Goal: Use online tool/utility: Utilize a website feature to perform a specific function

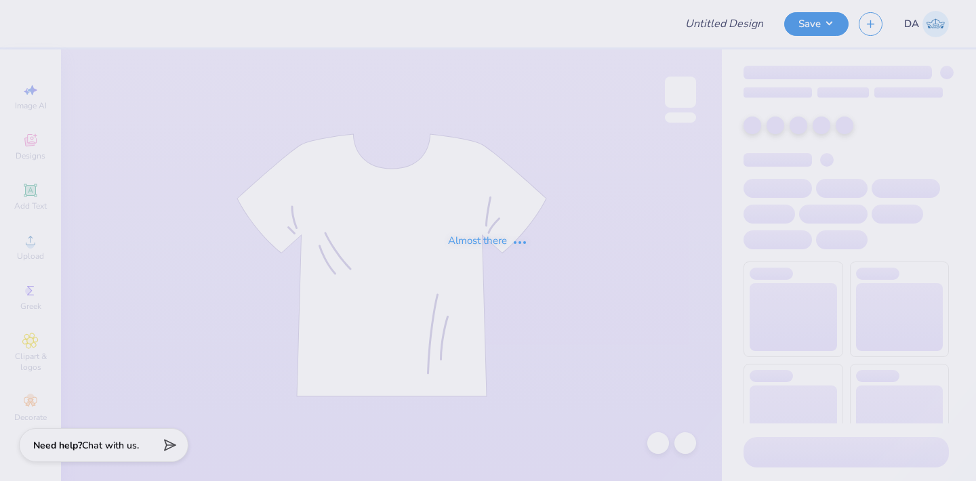
type input "Building Shirt for Nico"
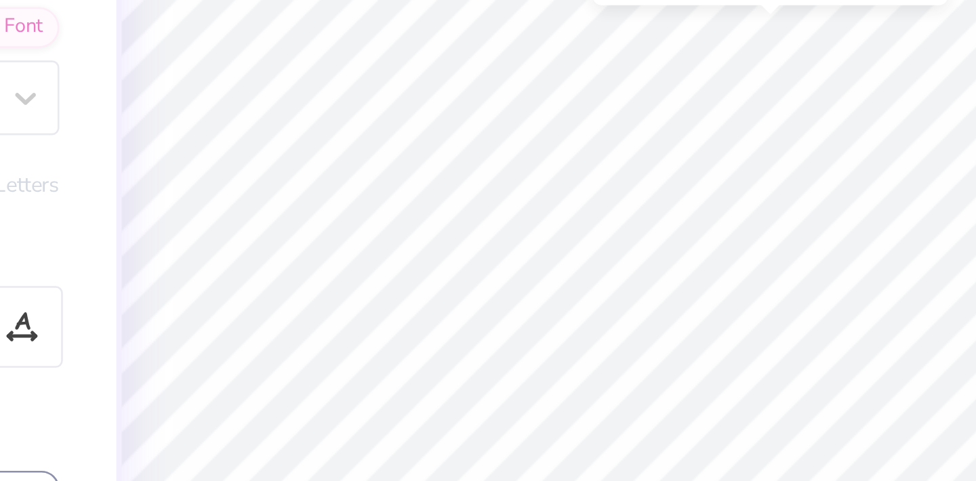
type input "4.70"
type input "2.62"
type input "5.12"
type input "1.37"
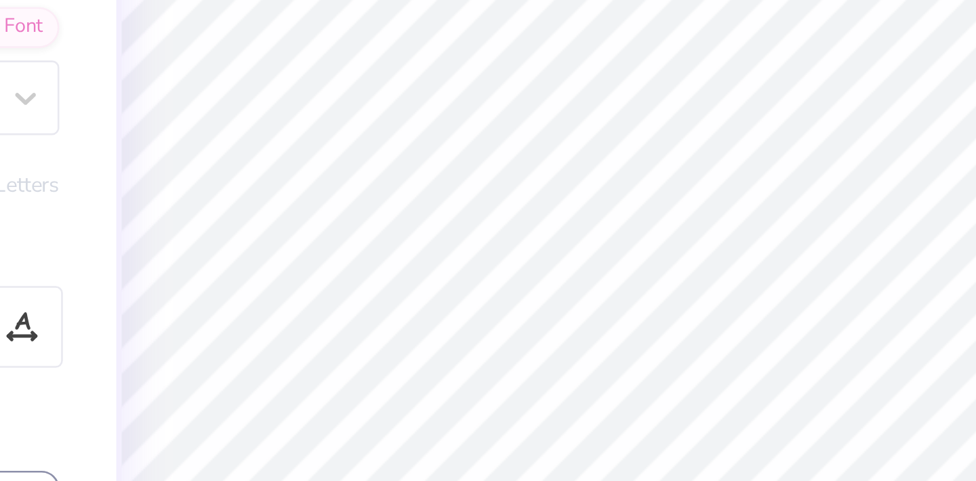
type input "1.37"
type input "4.91"
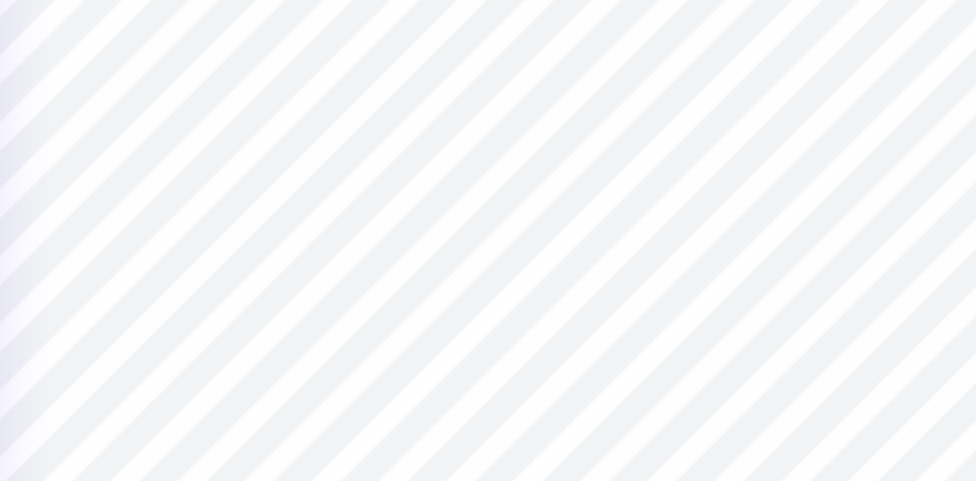
type input "0.42"
type input "6.45"
type input "4.04"
type input "0.28"
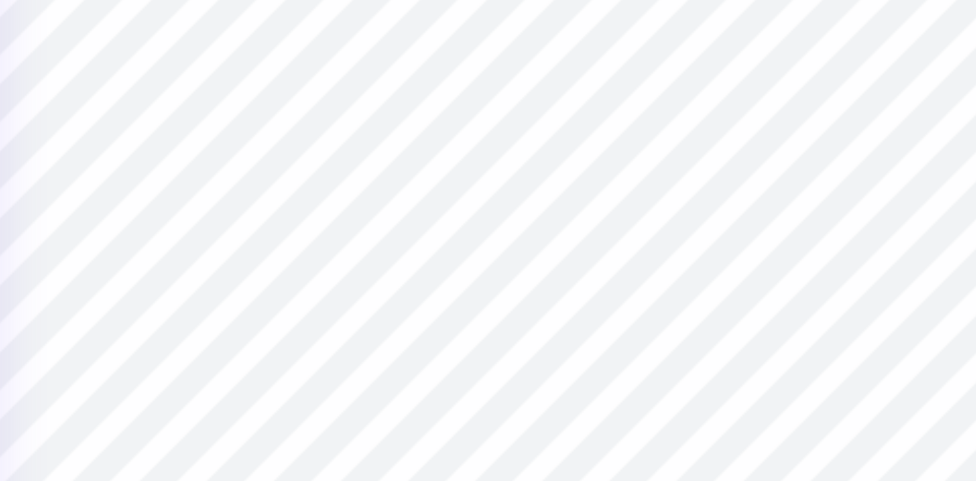
type input "0.28"
type input "4.26"
click at [581, 196] on div "100 % Back W 0.28 0.28 " H 0.28 0.28 " Y 4.26 4.26 " Center Middle Top Bottom" at bounding box center [504, 265] width 436 height 432
type input "0.26"
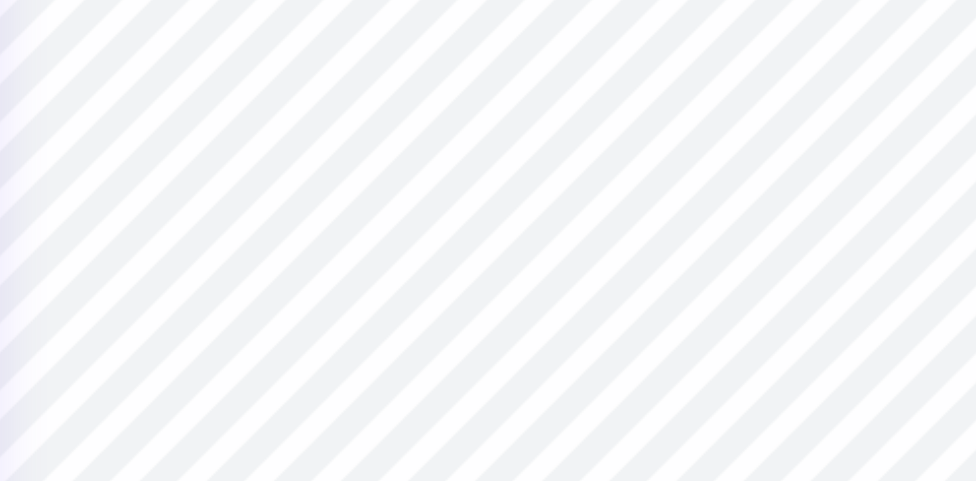
type input "4.35"
click at [586, 203] on div "100 % Back W 0.26 0.26 " H 0.26 0.26 " Y 4.35 4.35 " Center Middle Top Bottom" at bounding box center [504, 265] width 436 height 432
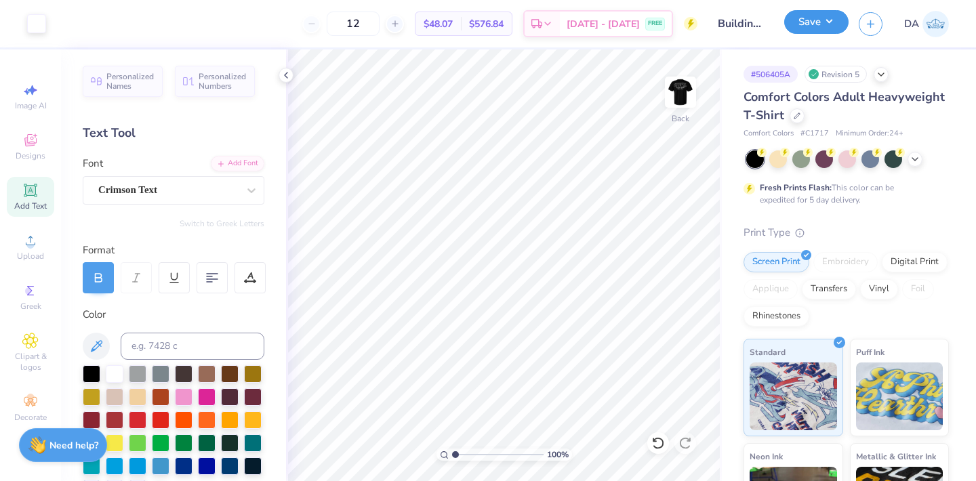
click at [824, 21] on button "Save" at bounding box center [816, 22] width 64 height 24
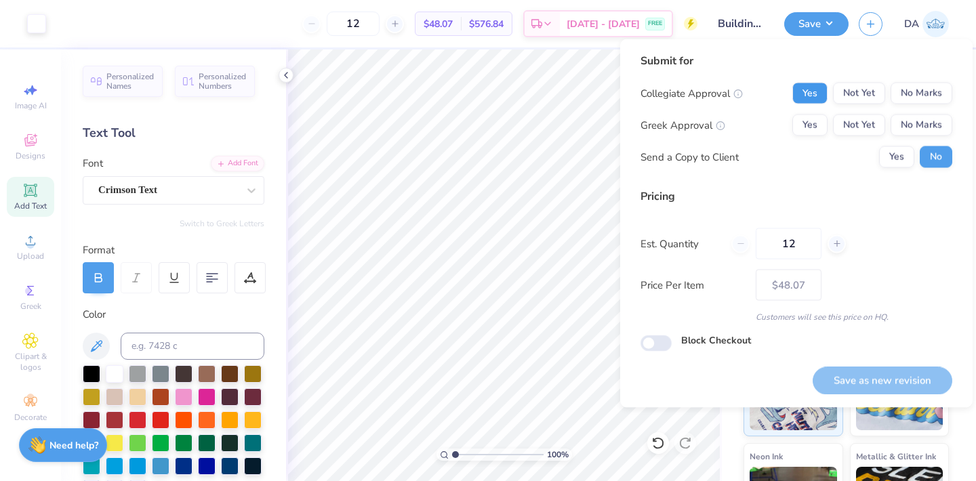
click at [817, 92] on button "Yes" at bounding box center [809, 94] width 35 height 22
click at [923, 127] on button "No Marks" at bounding box center [922, 126] width 62 height 22
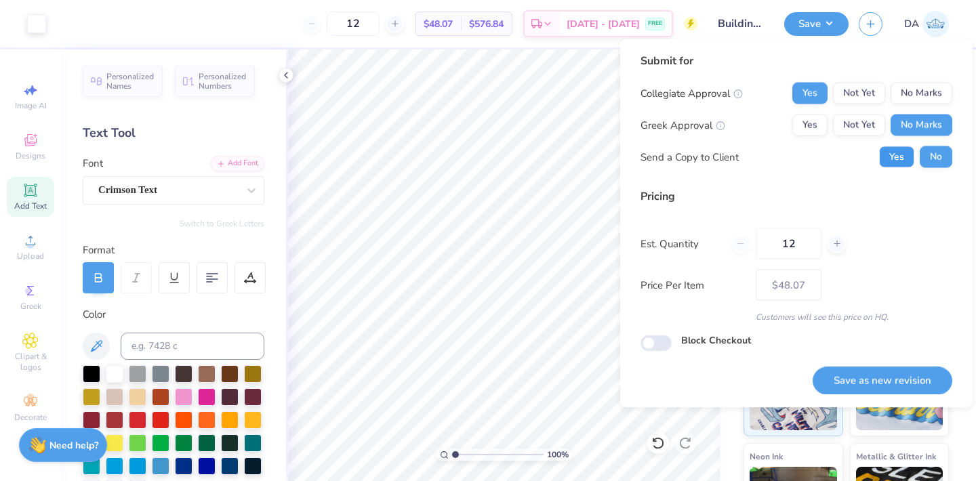
click at [895, 161] on button "Yes" at bounding box center [896, 157] width 35 height 22
click at [864, 374] on button "Save as new revision" at bounding box center [883, 381] width 140 height 28
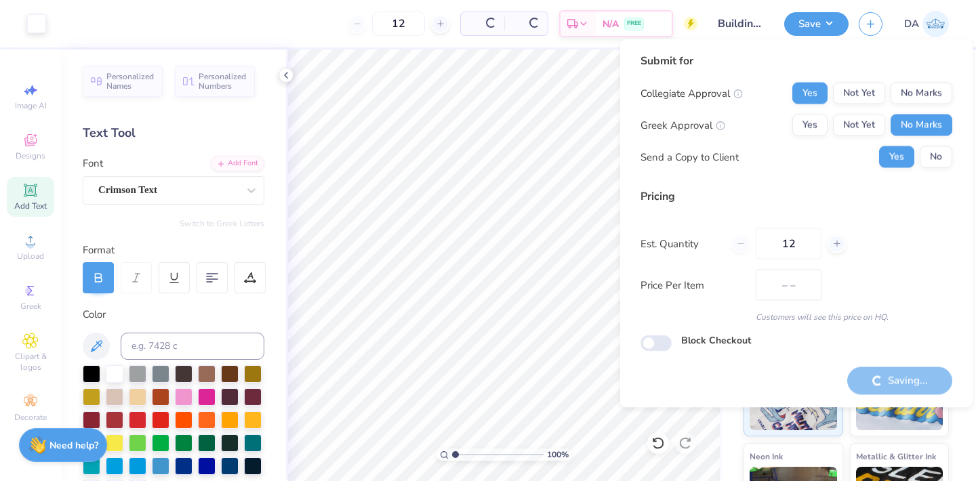
type input "$48.07"
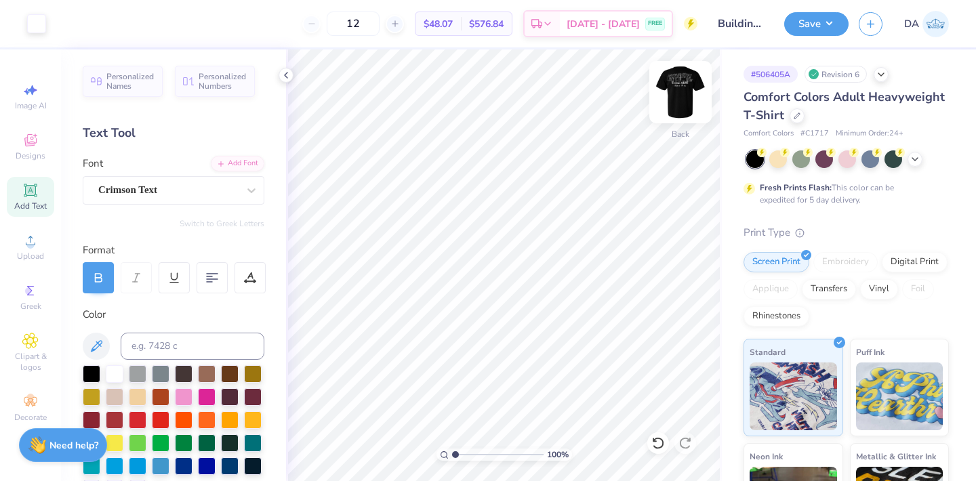
click at [686, 92] on img at bounding box center [681, 92] width 54 height 54
click at [27, 201] on span "Add Text" at bounding box center [30, 206] width 33 height 11
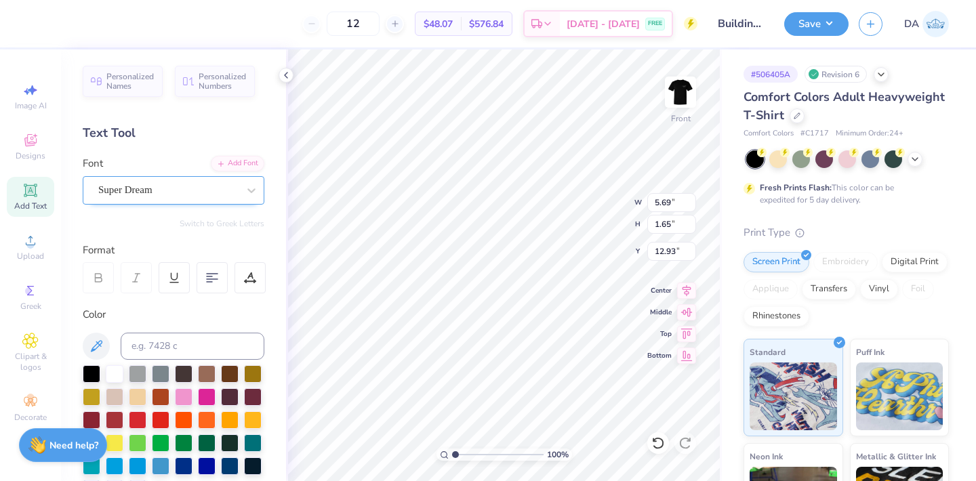
type textarea "®"
click at [228, 182] on div at bounding box center [168, 190] width 140 height 18
click at [137, 301] on span "Crimson Text" at bounding box center [127, 297] width 55 height 14
type input "CRIMS"
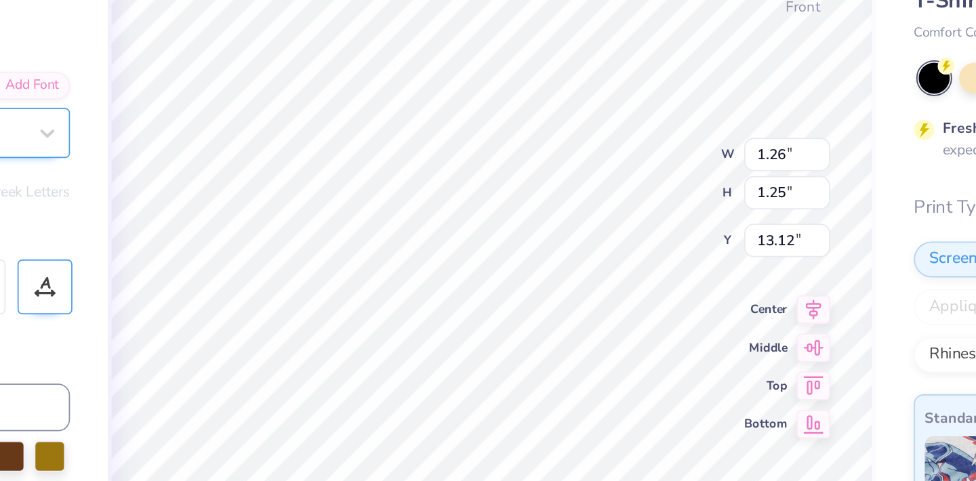
type input "7.07"
type input "0.34"
type input "0.33"
type input "7.99"
type input "7.93"
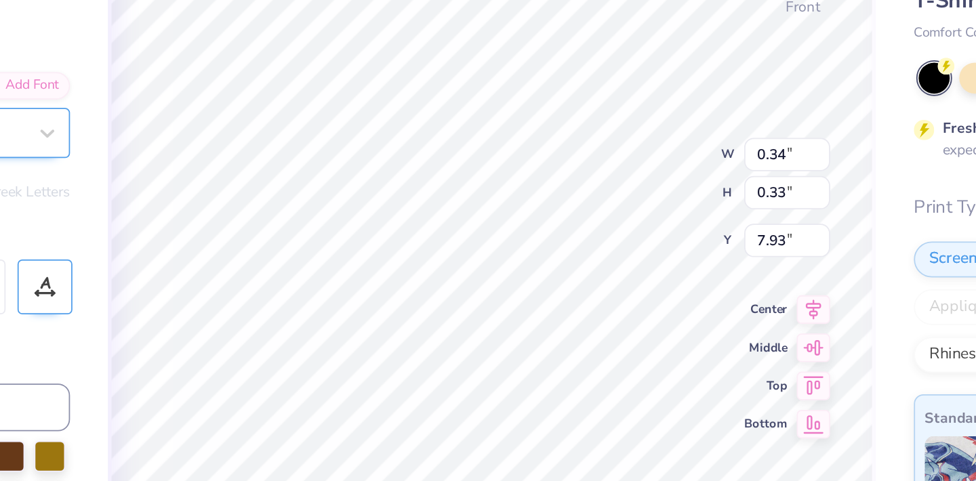
type input "0.49"
type input "7.78"
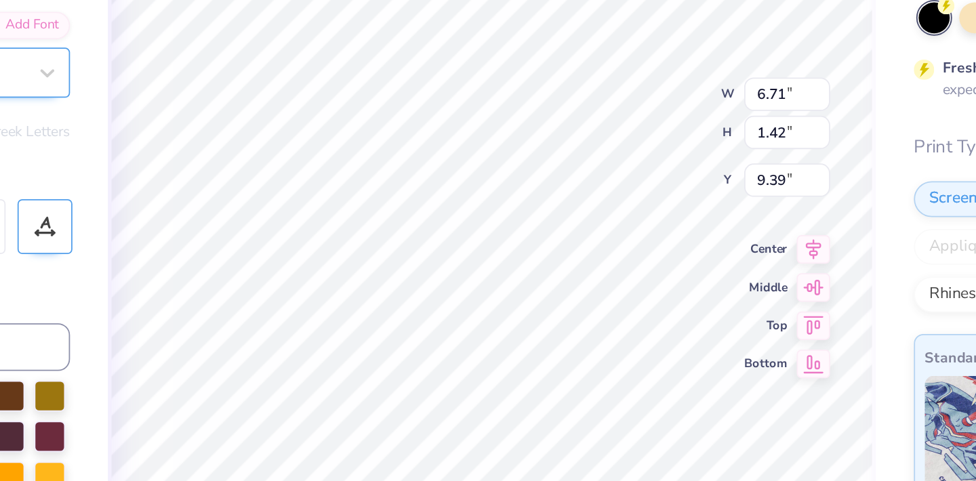
type input "9.32"
type input "1.27"
type input "8.12"
click at [579, 199] on div "100 % Front W 9.32 9.32 " H 1.27 1.27 " Y 8.12 8.12 " Center Middle Top Bottom" at bounding box center [504, 265] width 436 height 432
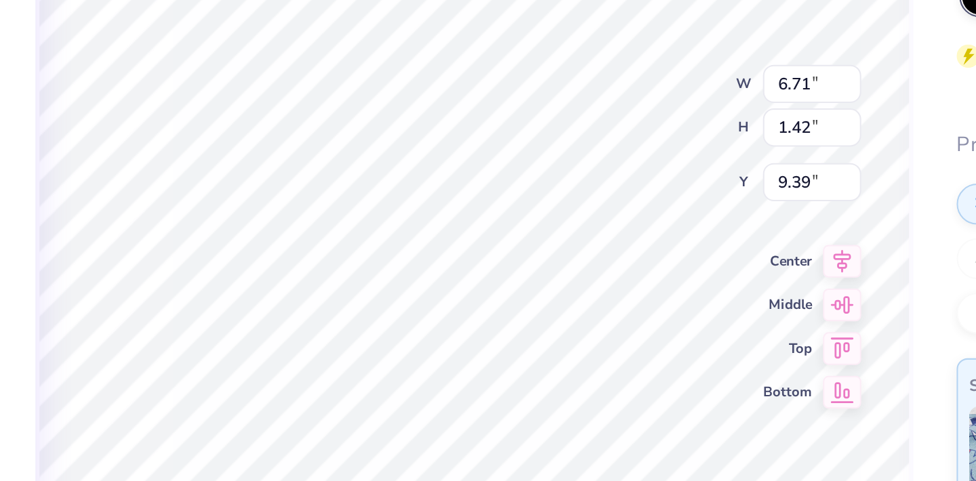
type input "9.32"
type input "1.27"
type input "8.12"
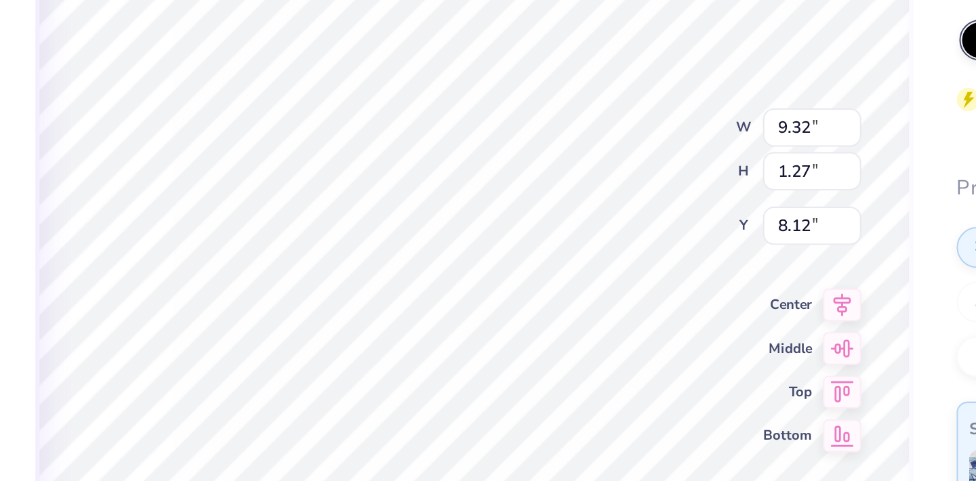
type input "0.49"
type input "7.98"
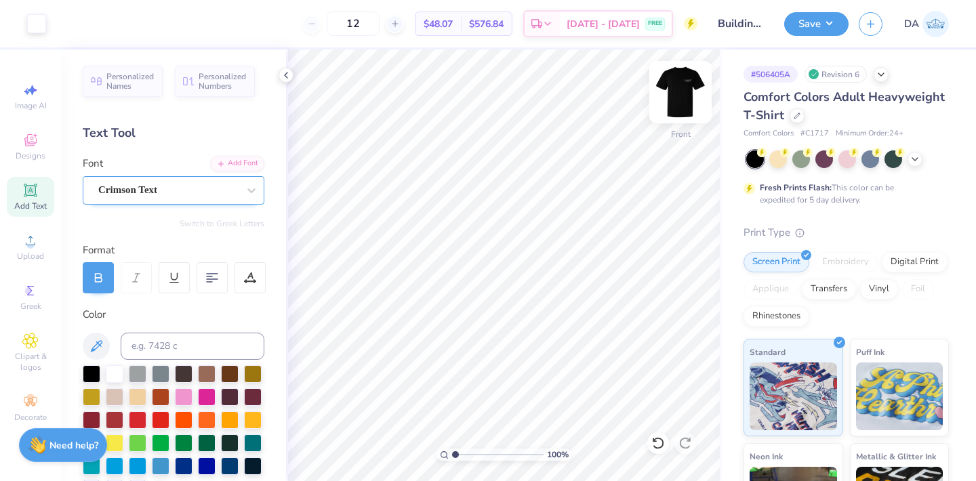
click at [677, 87] on img at bounding box center [681, 92] width 54 height 54
click at [677, 87] on img at bounding box center [680, 92] width 27 height 27
click at [827, 22] on button "Save" at bounding box center [816, 22] width 64 height 24
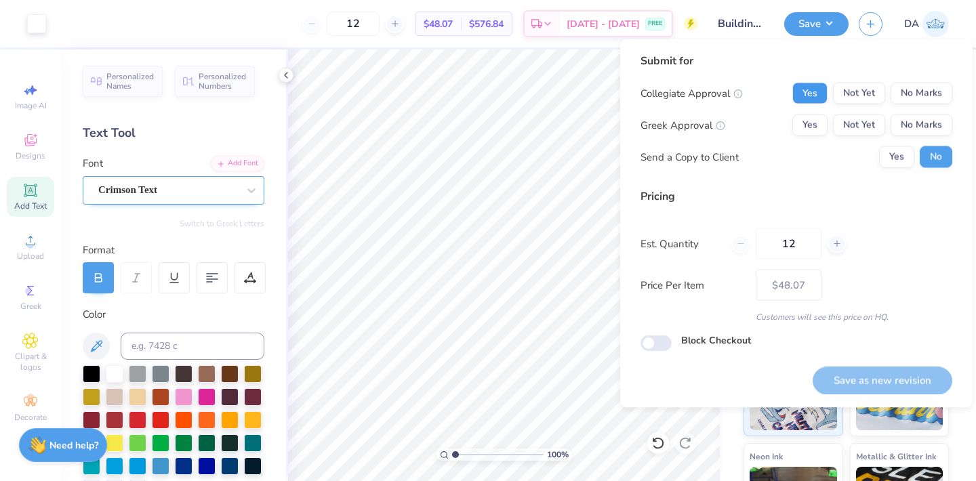
click at [815, 90] on button "Yes" at bounding box center [809, 94] width 35 height 22
click at [925, 123] on button "No Marks" at bounding box center [922, 126] width 62 height 22
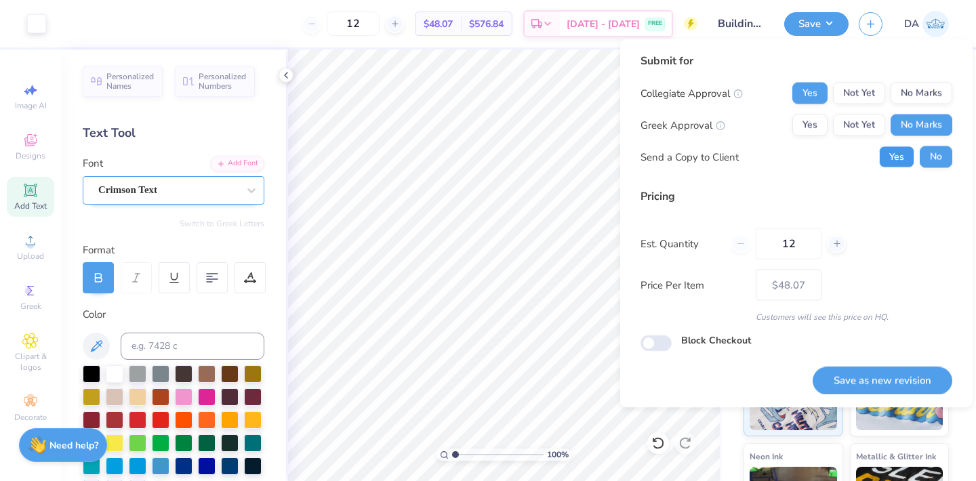
click at [900, 162] on button "Yes" at bounding box center [896, 157] width 35 height 22
click at [908, 380] on button "Save as new revision" at bounding box center [883, 381] width 140 height 28
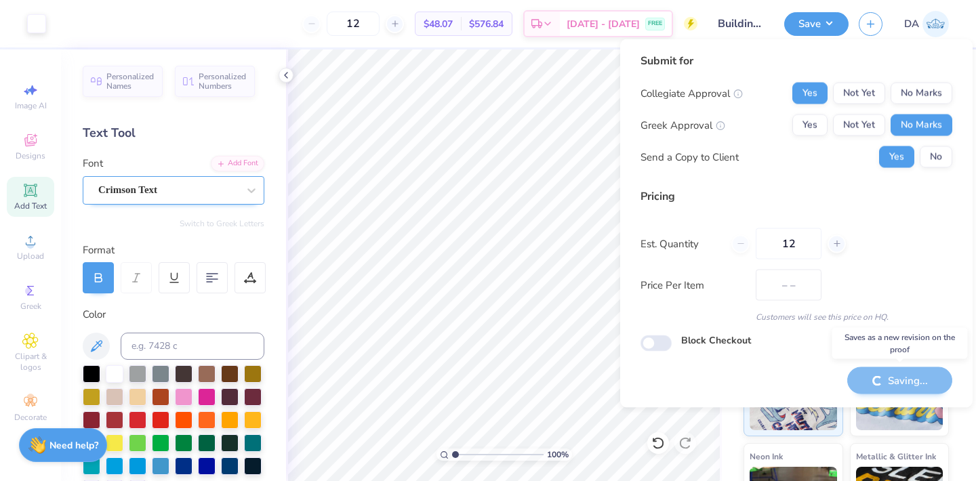
type input "$48.07"
